Goal: Task Accomplishment & Management: Manage account settings

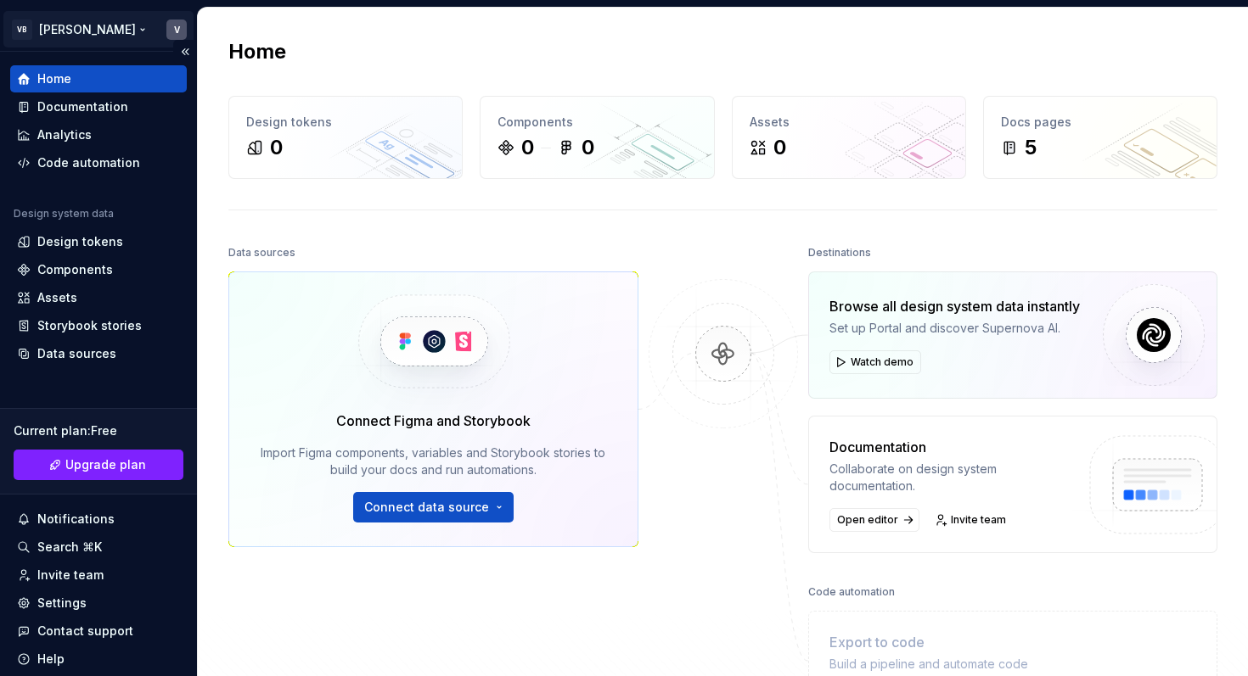
click at [85, 32] on html "VB [PERSON_NAME] Home Documentation Analytics Code automation Design system dat…" at bounding box center [624, 338] width 1248 height 676
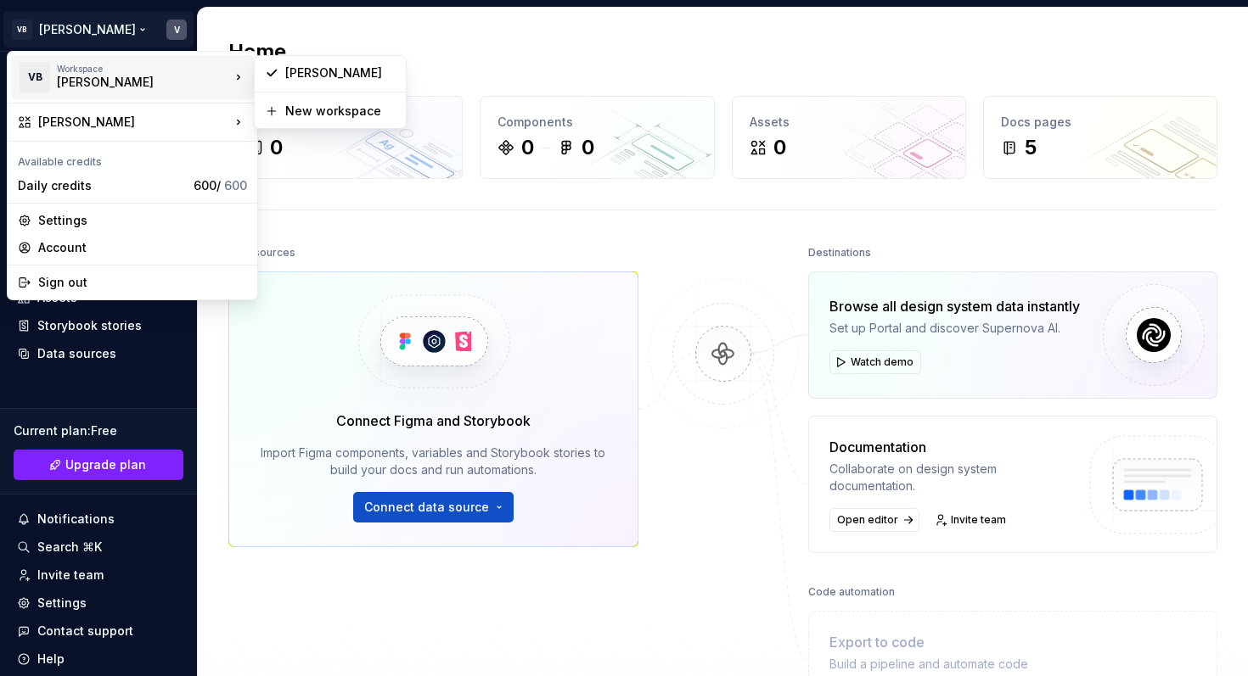
click at [126, 87] on div "[PERSON_NAME]" at bounding box center [129, 82] width 144 height 17
click at [98, 222] on div "Settings" at bounding box center [142, 220] width 209 height 17
